Goal: Information Seeking & Learning: Learn about a topic

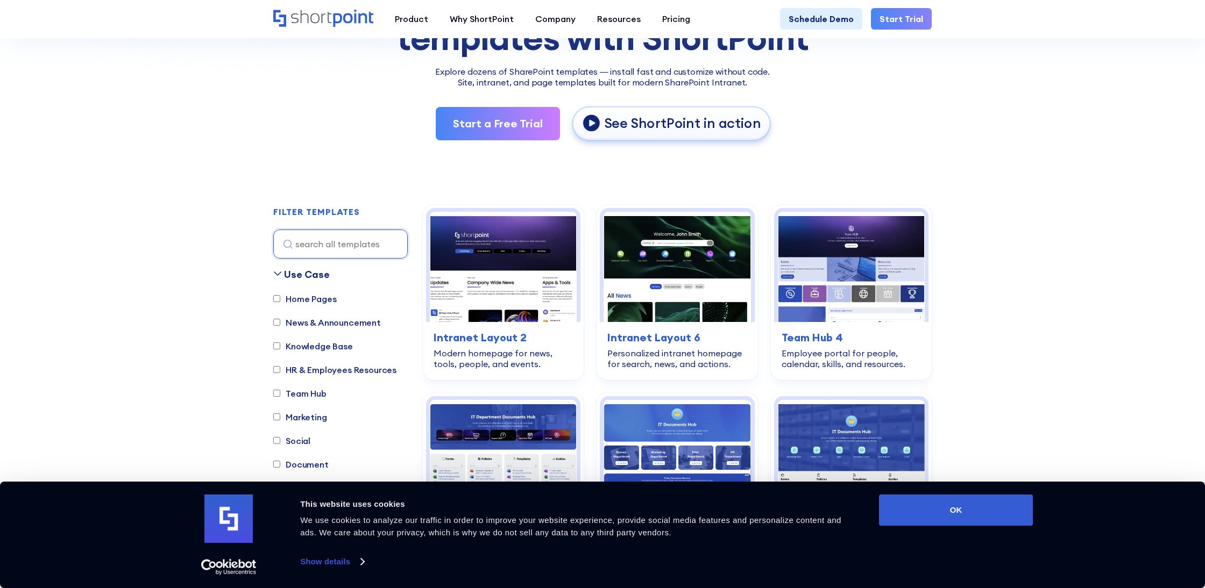
scroll to position [181, 0]
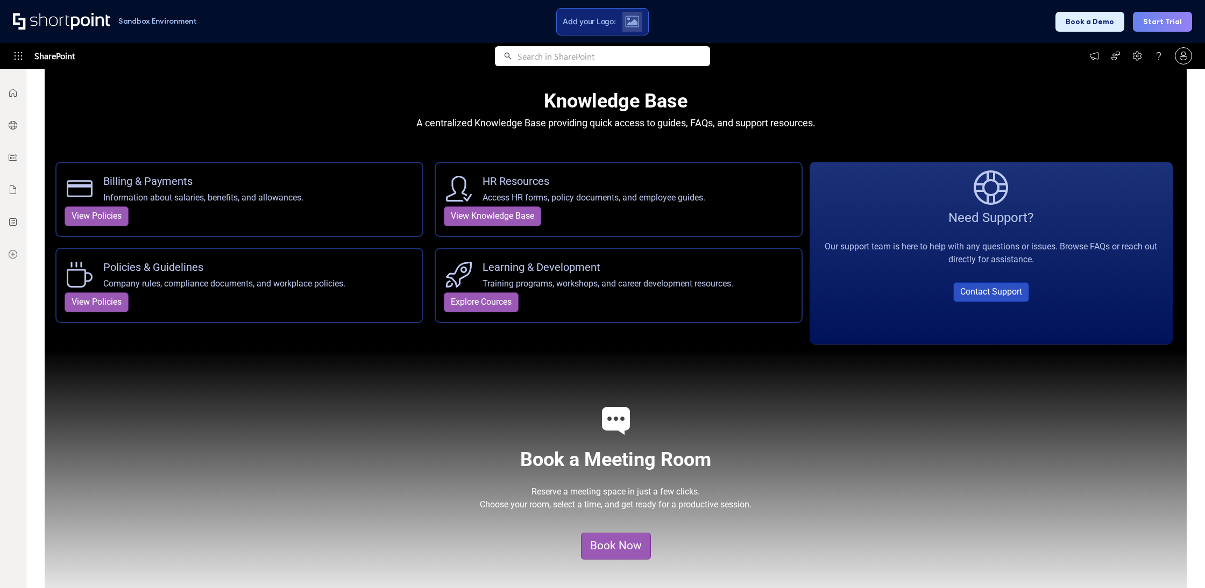
scroll to position [1145, 0]
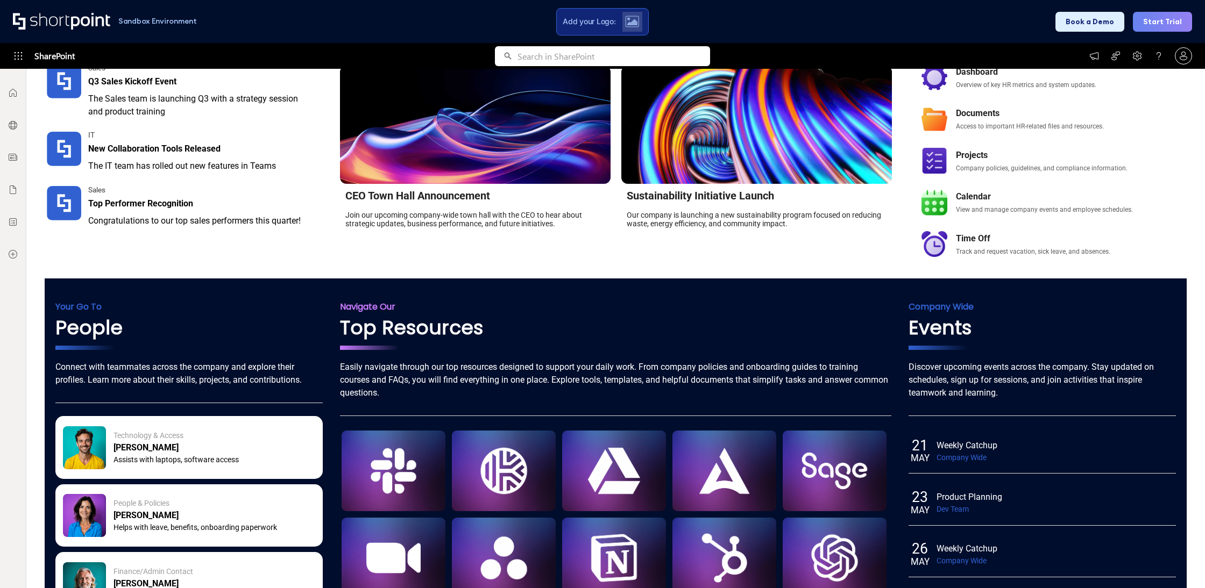
scroll to position [541, 0]
